Goal: Task Accomplishment & Management: Use online tool/utility

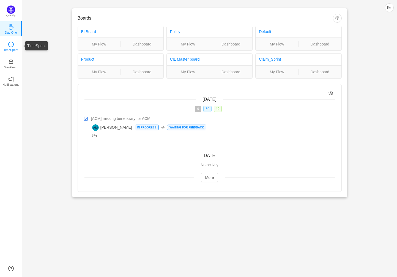
click at [9, 43] on link "TimeSpent" at bounding box center [11, 46] width 6 height 6
click at [11, 44] on icon "icon: clock-circle" at bounding box center [11, 45] width 6 height 6
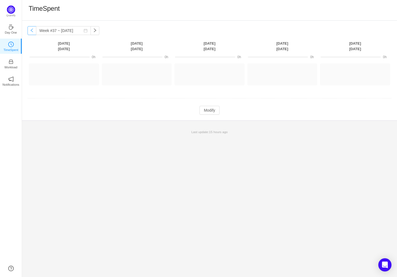
click at [30, 29] on button "button" at bounding box center [32, 30] width 9 height 9
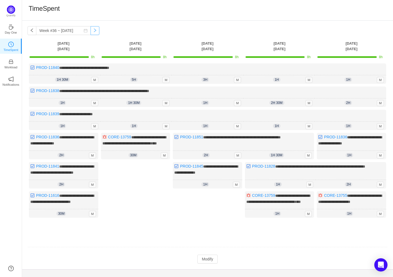
click at [91, 29] on button "button" at bounding box center [95, 30] width 9 height 9
type input "Week #37 ~ [DATE]"
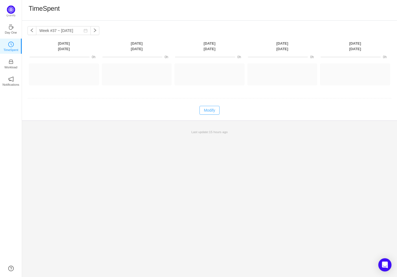
click at [215, 109] on button "Modify" at bounding box center [210, 110] width 20 height 9
click at [65, 72] on button "Log Time" at bounding box center [60, 71] width 31 height 9
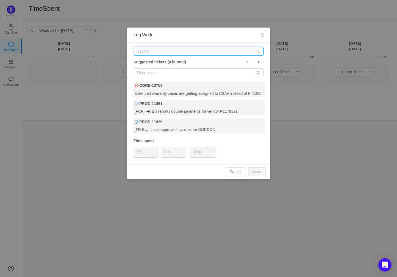
click at [153, 50] on input "text" at bounding box center [199, 51] width 130 height 9
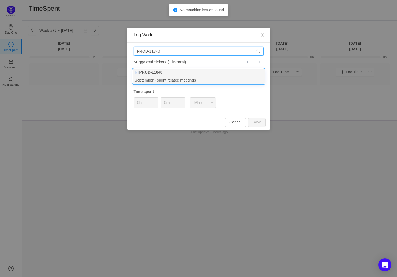
type input "PROD-11840"
click at [197, 76] on div "September - sprint related meetings" at bounding box center [199, 79] width 132 height 7
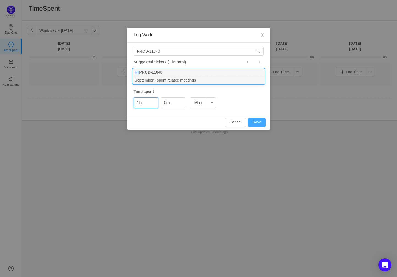
click at [259, 122] on button "Save" at bounding box center [257, 122] width 18 height 9
type input "0h"
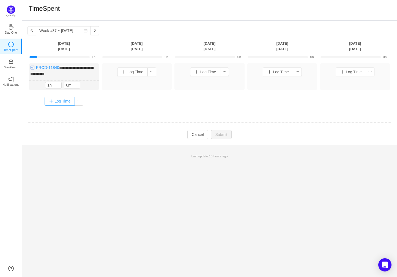
click at [65, 101] on button "Log Time" at bounding box center [60, 101] width 31 height 9
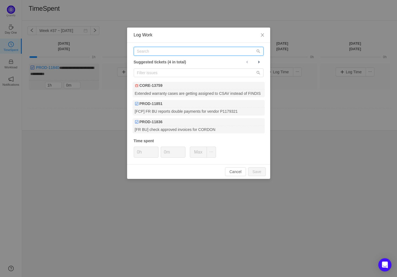
click at [156, 52] on input "text" at bounding box center [199, 51] width 130 height 9
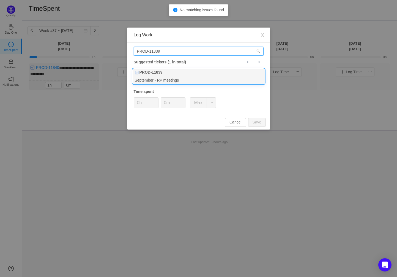
type input "PROD-11839"
click at [186, 71] on div "PROD-11839" at bounding box center [199, 73] width 132 height 8
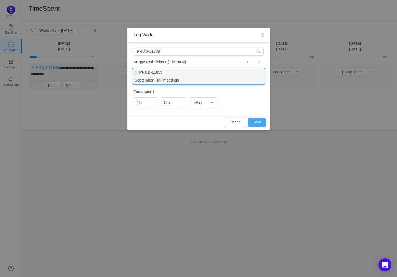
click at [258, 120] on button "Save" at bounding box center [257, 122] width 18 height 9
type input "0h"
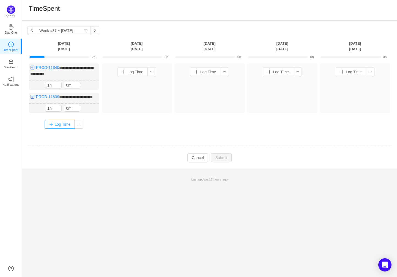
click at [63, 129] on button "Log Time" at bounding box center [60, 124] width 31 height 9
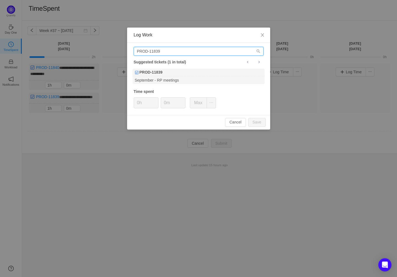
drag, startPoint x: 167, startPoint y: 51, endPoint x: 156, endPoint y: 50, distance: 11.1
click at [156, 50] on input "PROD-11839" at bounding box center [199, 51] width 130 height 9
type input "PROD-11866"
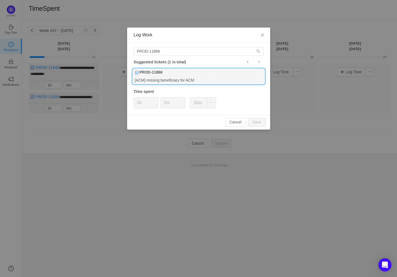
click at [178, 76] on div "[ACM] missing beneficiary for ACM" at bounding box center [199, 79] width 132 height 7
click at [262, 121] on button "Save" at bounding box center [257, 122] width 18 height 9
type input "0h"
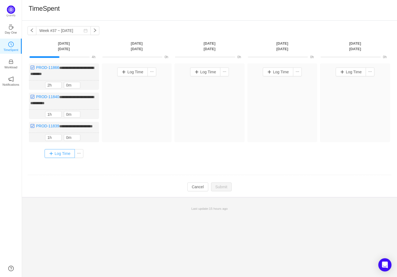
click at [63, 158] on button "Log Time" at bounding box center [60, 153] width 31 height 9
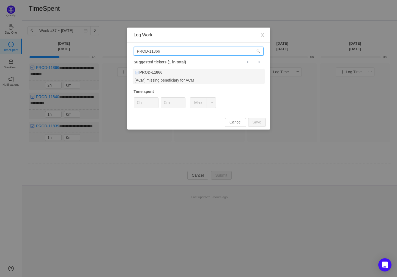
drag, startPoint x: 163, startPoint y: 50, endPoint x: 157, endPoint y: 50, distance: 6.3
click at [157, 50] on input "PROD-11866" at bounding box center [199, 51] width 130 height 9
type input "PROD-11838"
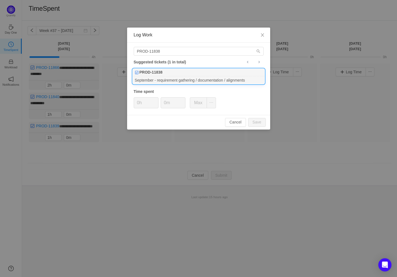
click at [175, 75] on div "PROD-11838" at bounding box center [199, 73] width 132 height 8
click at [259, 122] on button "Save" at bounding box center [257, 122] width 18 height 9
type input "0h"
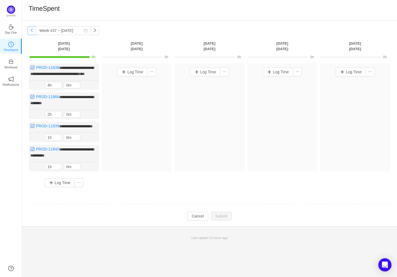
click at [31, 30] on button "button" at bounding box center [32, 30] width 9 height 9
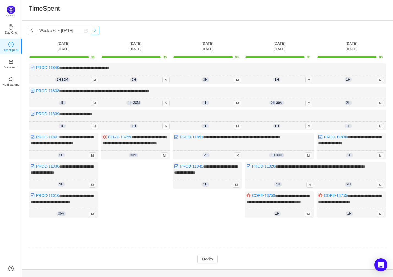
click at [91, 28] on button "button" at bounding box center [95, 30] width 9 height 9
type input "Week #37 ~ [DATE]"
